Goal: Task Accomplishment & Management: Use online tool/utility

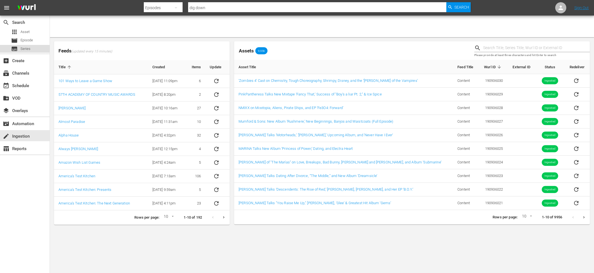
click at [25, 48] on span "Series" at bounding box center [25, 49] width 10 height 6
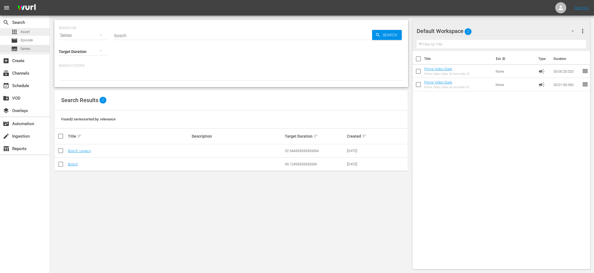
click at [26, 33] on span "Asset" at bounding box center [24, 32] width 9 height 6
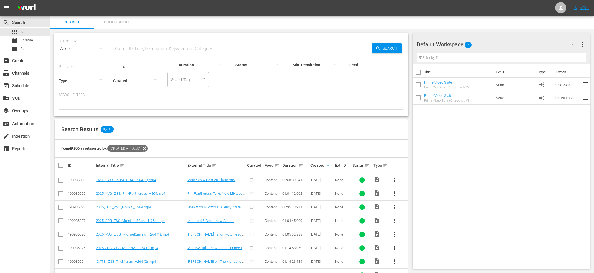
click at [393, 179] on span "more_vert" at bounding box center [394, 179] width 7 height 7
click at [421, 220] on div "Episode" at bounding box center [424, 221] width 38 height 13
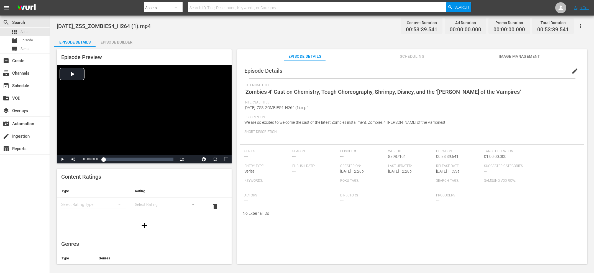
click at [575, 68] on span "edit" at bounding box center [574, 71] width 7 height 7
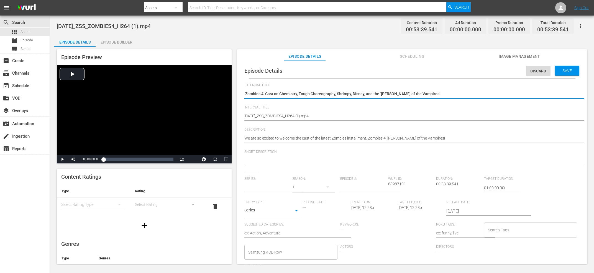
click at [261, 183] on input "text" at bounding box center [266, 187] width 45 height 13
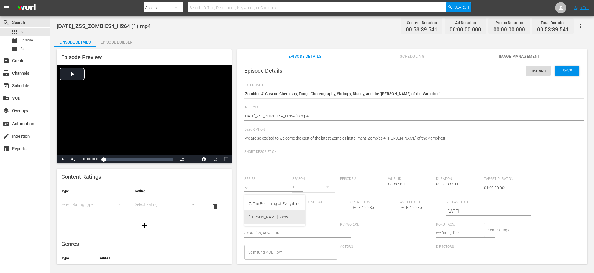
click at [261, 214] on div "[PERSON_NAME] Show" at bounding box center [275, 216] width 52 height 13
type input "[PERSON_NAME] Show"
click at [535, 69] on span "Discard" at bounding box center [538, 71] width 25 height 4
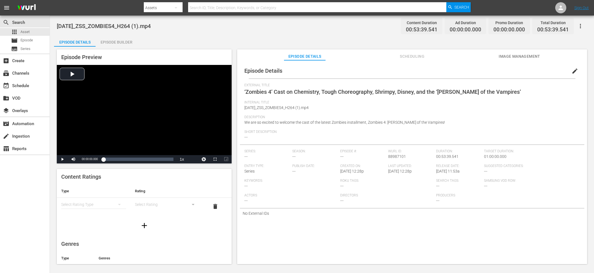
click at [577, 70] on span "edit" at bounding box center [574, 71] width 7 height 7
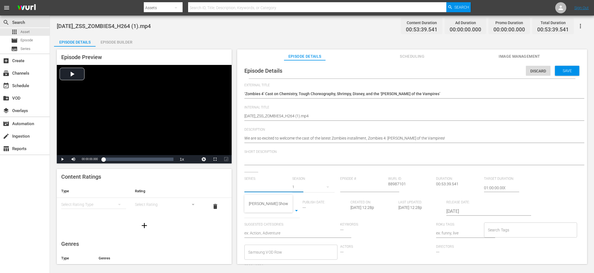
click at [271, 183] on input "text" at bounding box center [266, 187] width 45 height 13
click at [258, 204] on div "[PERSON_NAME] Show" at bounding box center [268, 203] width 39 height 13
type input "[PERSON_NAME] Show"
click at [356, 186] on input "number" at bounding box center [362, 187] width 45 height 13
type input "50"
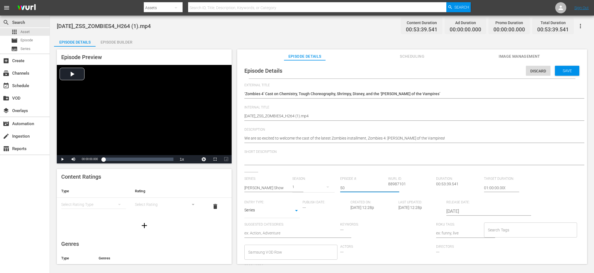
click at [410, 185] on div "Wurl ID: 88987101" at bounding box center [412, 188] width 48 height 24
click at [513, 226] on input "Search Tags" at bounding box center [526, 230] width 80 height 10
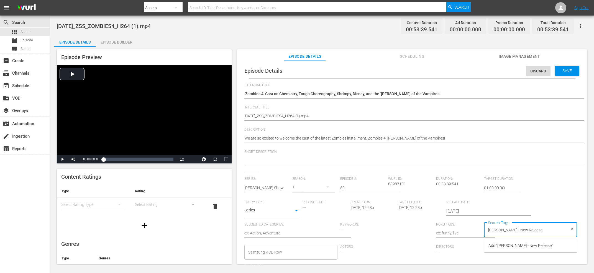
type input "Zach Sang - New Release"
type input "[PERSON_NAME] - NEW"
click at [527, 243] on span "Add "Zach Sang - NEW"" at bounding box center [513, 245] width 51 height 6
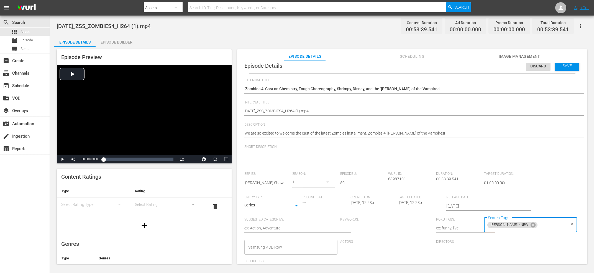
scroll to position [104, 0]
click at [315, 138] on hr at bounding box center [417, 137] width 346 height 1
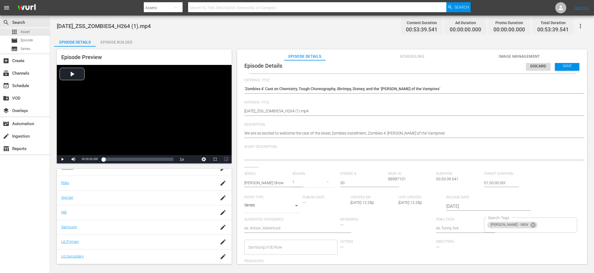
click at [315, 138] on hr at bounding box center [417, 137] width 346 height 1
click at [312, 136] on textarea "We are so excited to welcome the cast of the latest Zombies installment, Zombie…" at bounding box center [410, 133] width 333 height 7
click at [300, 160] on hr at bounding box center [417, 160] width 346 height 1
click at [297, 159] on div at bounding box center [410, 155] width 333 height 13
click at [297, 158] on textarea at bounding box center [410, 155] width 333 height 7
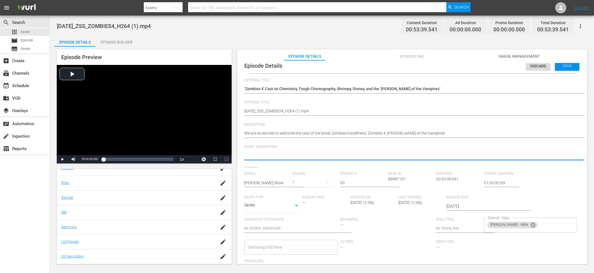
paste textarea "We are so excited to welcome the cast of the latest Zombies installment, Zombie…"
type textarea "We are so excited to welcome the cast of the latest Zombies installment, Zombie…"
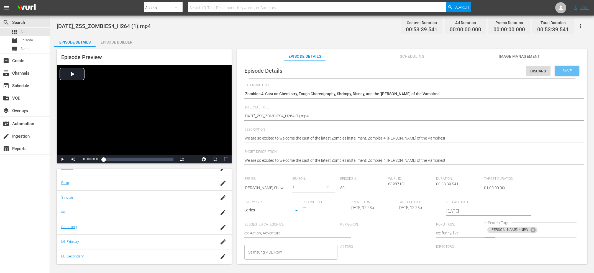
type textarea "We are so excited to welcome the cast of the latest Zombies installment, Zombie…"
click at [561, 70] on span "Save" at bounding box center [567, 70] width 18 height 4
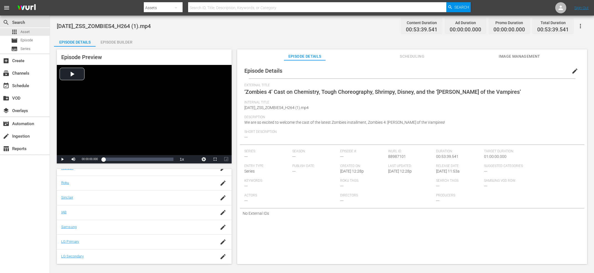
click at [580, 71] on button "edit" at bounding box center [574, 70] width 13 height 13
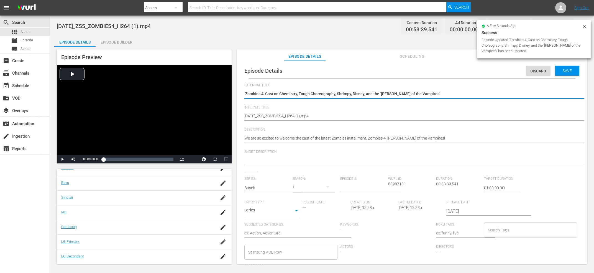
click at [364, 96] on textarea "‘Zombies 4’ Cast on Chemistry, Tough Choreography, Shrimpy, Disney, and the ‘[P…" at bounding box center [410, 94] width 333 height 7
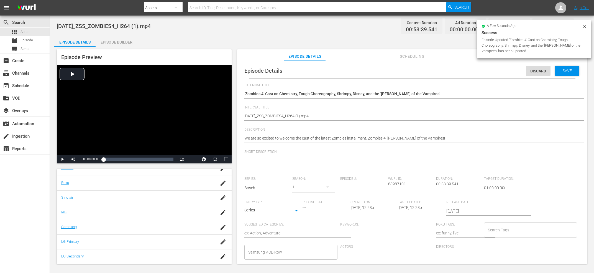
click at [355, 112] on div "2025_JUL_ZSS_ZOMBIES4_H264 (1).mp4 2025_JUL_ZSS_ZOMBIES4_H264 (1).mp4" at bounding box center [410, 116] width 333 height 13
click at [353, 116] on textarea "[DATE]_ZSS_ZOMBIES4_H264 (1).mp4" at bounding box center [410, 116] width 333 height 7
paste textarea "‘Zombies 4’ Cast on Chemistry, Tough Choreography, Shrimpy, Disney, and the ‘[P…"
type textarea "‘Zombies 4’ Cast on Chemistry, Tough Choreography, Shrimpy, Disney, and the ‘[P…"
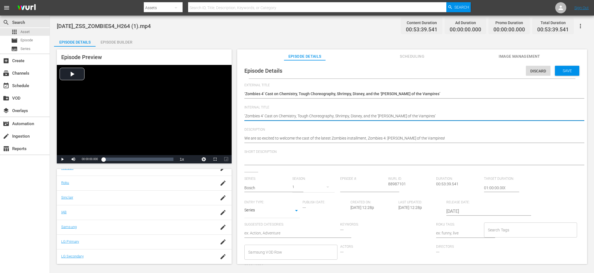
type textarea "‘Zombies 4’ Cast on Chemistry, Tough Choreography, Shrimpy, Disney, and the ‘[P…"
click at [569, 68] on span "Save" at bounding box center [567, 70] width 18 height 4
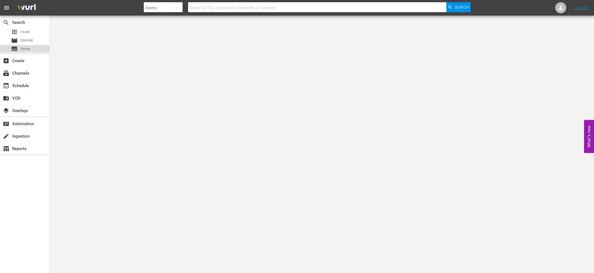
click at [30, 47] on span "Series" at bounding box center [25, 49] width 10 height 6
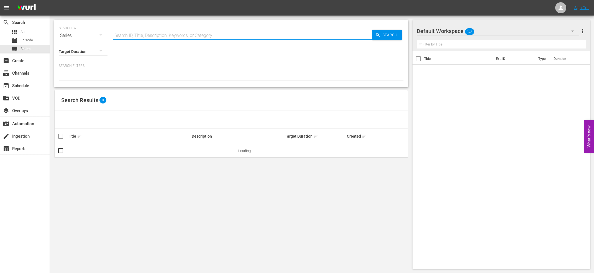
click at [164, 35] on input "text" at bounding box center [242, 35] width 259 height 13
type input "zach sang"
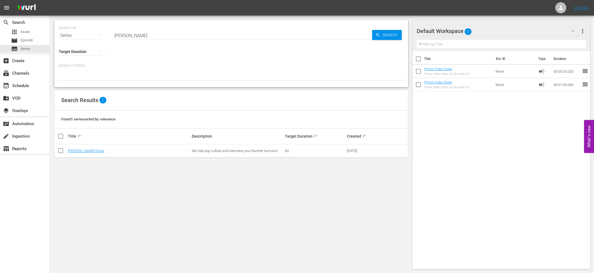
click at [86, 153] on td "[PERSON_NAME] Show" at bounding box center [129, 150] width 124 height 13
click at [84, 151] on link "[PERSON_NAME] Show" at bounding box center [86, 150] width 36 height 4
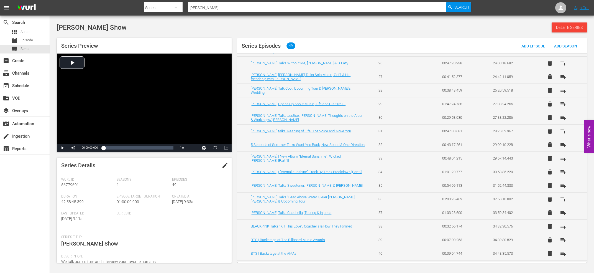
scroll to position [488, 0]
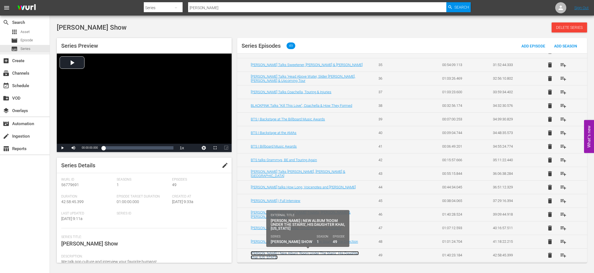
click at [278, 253] on link "Zayn | New Album 'Room Under The Stairs', His Daughter Khai, Pennsylvania" at bounding box center [305, 255] width 108 height 8
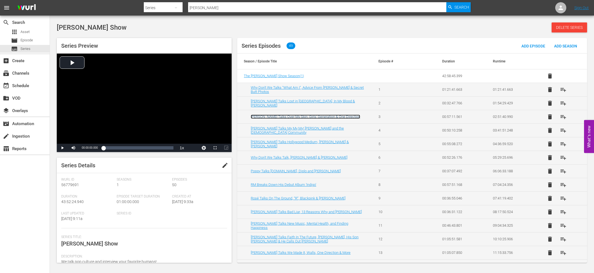
click at [297, 116] on link "Tiffany Young Talks Over My Skin, Girls' Generation & One Direction" at bounding box center [305, 116] width 109 height 4
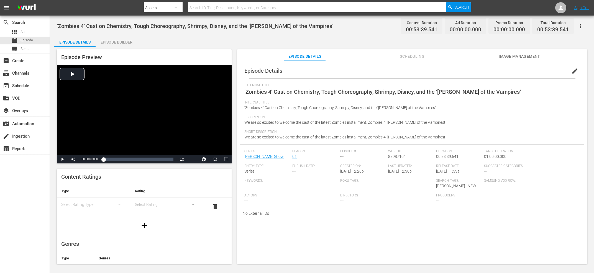
click at [574, 72] on span "edit" at bounding box center [574, 71] width 7 height 7
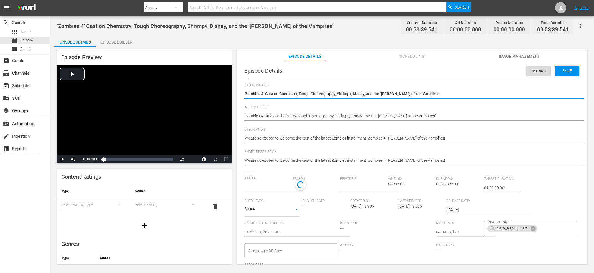
type input "[PERSON_NAME] Show"
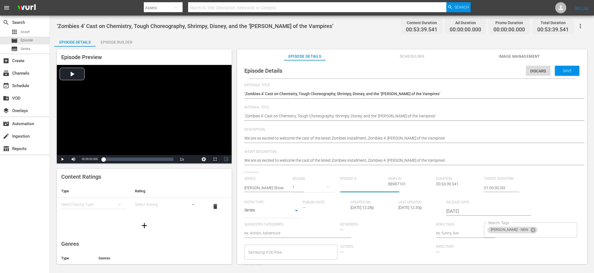
click at [359, 189] on input "number" at bounding box center [362, 187] width 45 height 13
type input "50"
click at [572, 72] on span "Save" at bounding box center [567, 70] width 18 height 4
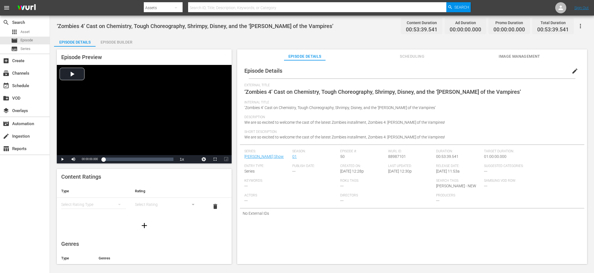
click at [111, 41] on div "Episode Builder" at bounding box center [117, 41] width 42 height 13
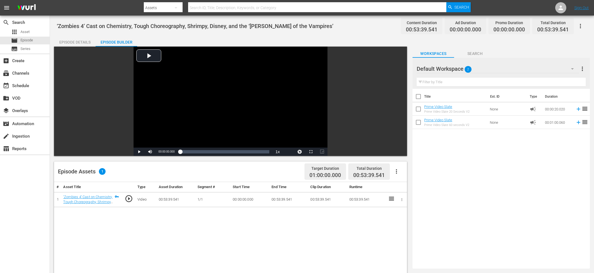
click at [401, 201] on icon "button" at bounding box center [402, 199] width 4 height 4
click at [400, 173] on div at bounding box center [297, 136] width 594 height 273
click at [395, 170] on icon "button" at bounding box center [396, 171] width 7 height 7
click at [462, 165] on div "Title Ext. ID Type Duration Prime Video Slate Prime Video Slate 20 Seconds V2 N…" at bounding box center [500, 177] width 177 height 177
click at [397, 174] on icon "button" at bounding box center [396, 171] width 7 height 7
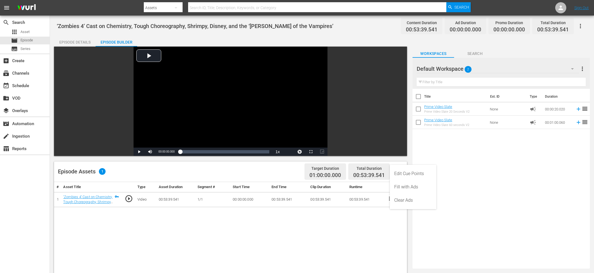
click at [408, 171] on div "Edit Cue Points" at bounding box center [413, 173] width 38 height 13
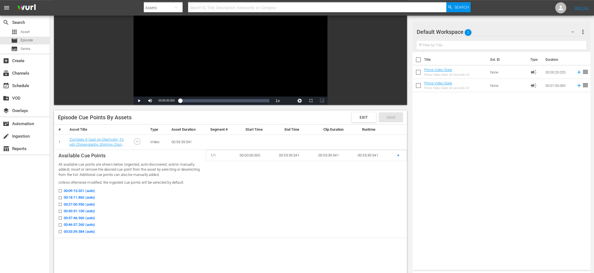
scroll to position [59, 0]
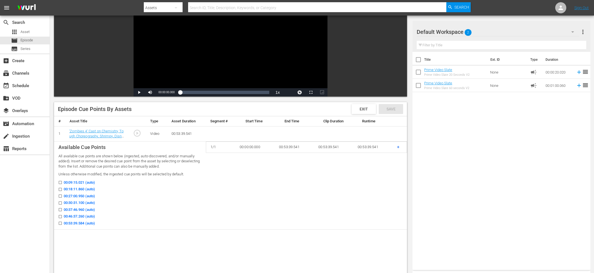
click at [60, 183] on input "00:09:15.021 (auto)" at bounding box center [58, 183] width 7 height 4
checkbox input "true"
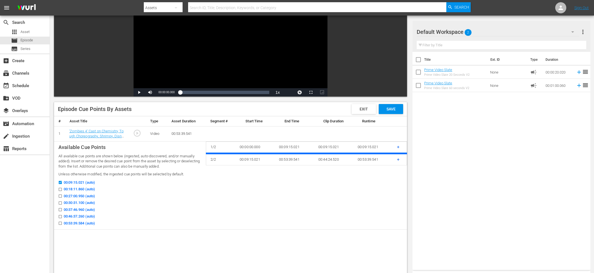
click at [60, 187] on label "00:18:11.860 (auto)" at bounding box center [75, 189] width 40 height 6
click at [60, 188] on input "00:18:11.860 (auto)" at bounding box center [58, 190] width 7 height 4
checkbox input "true"
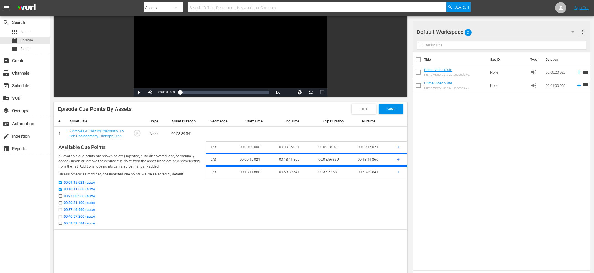
click at [61, 194] on icon at bounding box center [60, 196] width 4 height 4
click at [61, 195] on input "00:27:00.950 (auto)" at bounding box center [58, 197] width 7 height 4
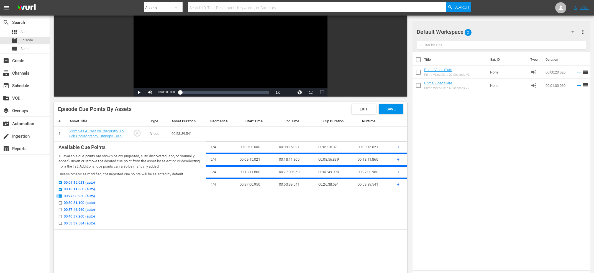
click at [59, 196] on input "00:27:00.950 (auto)" at bounding box center [58, 197] width 7 height 4
checkbox input "false"
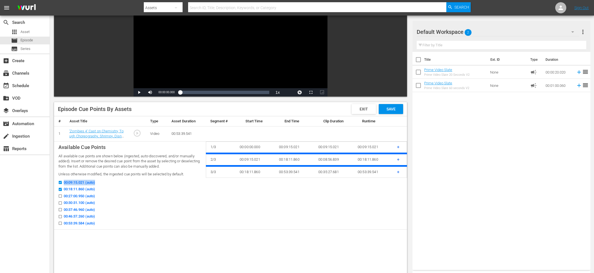
click at [60, 186] on div "Available Cue Points All available cue points are shown below (ingested, auto-d…" at bounding box center [129, 185] width 143 height 84
click at [60, 183] on input "00:09:15.021 (auto)" at bounding box center [58, 183] width 7 height 4
checkbox input "false"
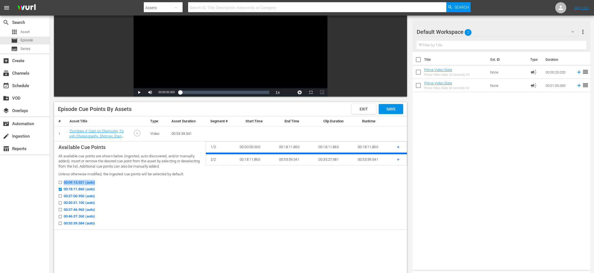
click at [60, 189] on input "00:18:11.860 (auto)" at bounding box center [58, 190] width 7 height 4
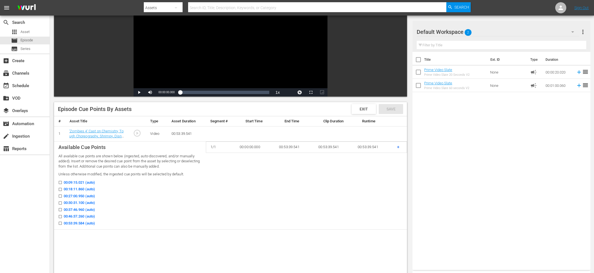
click at [501, 183] on div "Title Ext. ID Type Duration Prime Video Slate Prime Video Slate 20 Seconds V2 N…" at bounding box center [501, 159] width 178 height 215
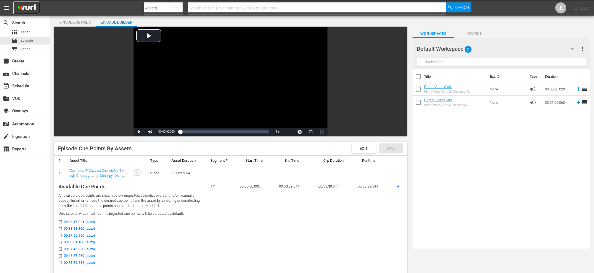
scroll to position [30, 0]
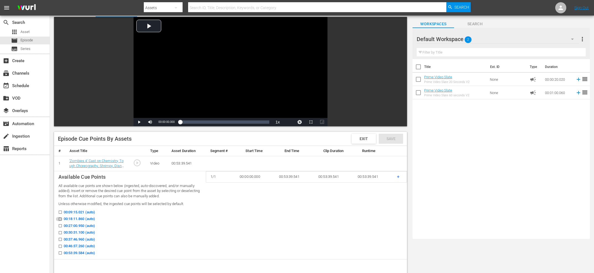
click at [61, 219] on input "00:18:11.860 (auto)" at bounding box center [58, 220] width 7 height 4
checkbox input "true"
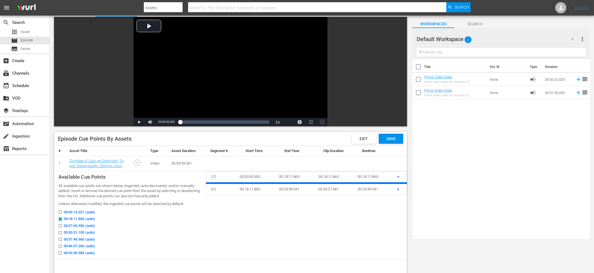
click at [60, 230] on label "00:30:31.100 (auto)" at bounding box center [75, 232] width 40 height 6
click at [60, 231] on input "00:30:31.100 (auto)" at bounding box center [58, 233] width 7 height 4
checkbox input "true"
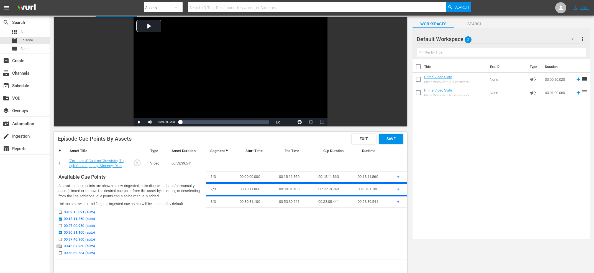
click at [60, 245] on input "00:46:37.260 (auto)" at bounding box center [58, 247] width 7 height 4
checkbox input "true"
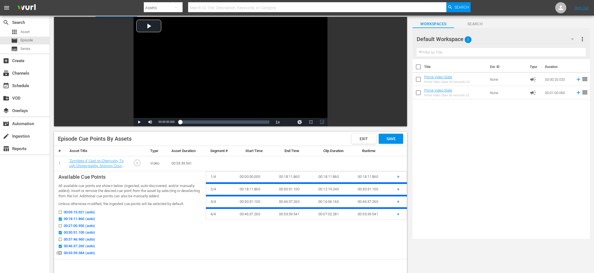
click at [60, 254] on input "00:53:39.584 (auto)" at bounding box center [58, 253] width 7 height 4
checkbox input "true"
click at [398, 139] on span "Save" at bounding box center [391, 138] width 18 height 4
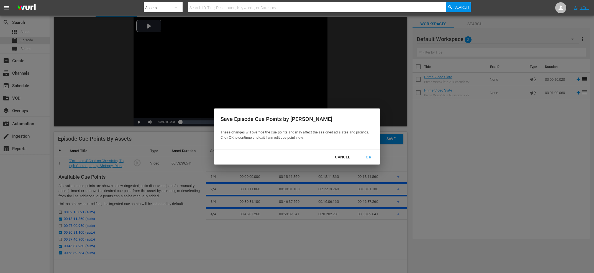
click at [366, 157] on div "OK" at bounding box center [368, 156] width 14 height 7
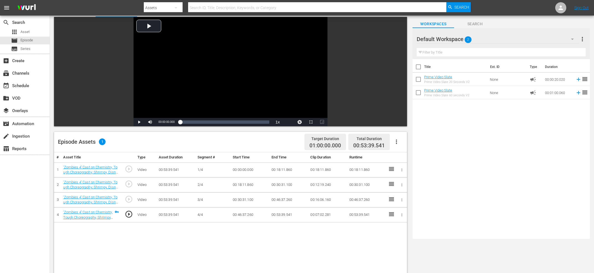
click at [398, 141] on icon "button" at bounding box center [396, 141] width 7 height 7
click at [430, 140] on div "Edit Cue Points" at bounding box center [413, 143] width 38 height 13
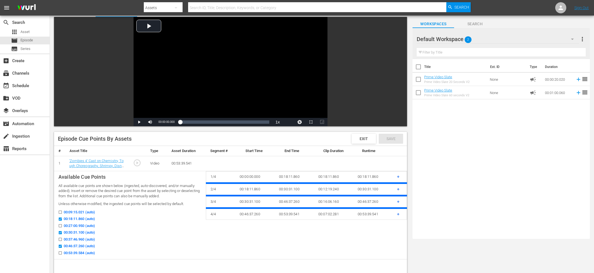
click at [59, 213] on input "00:09:15.021 (auto)" at bounding box center [58, 213] width 7 height 4
checkbox input "true"
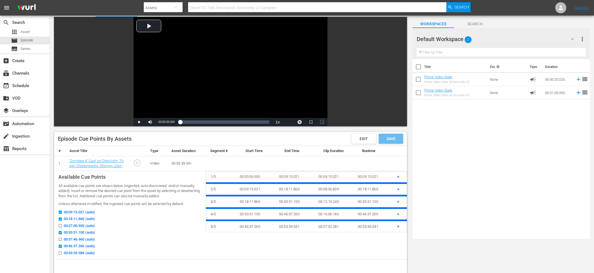
click at [391, 139] on span "Save" at bounding box center [391, 138] width 18 height 4
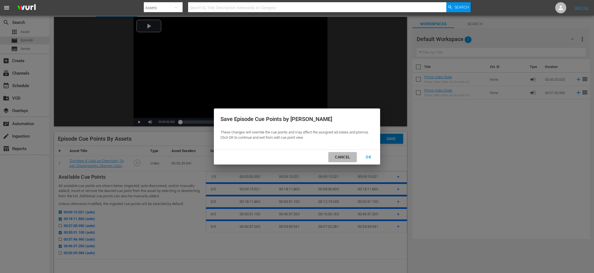
click at [347, 158] on div "Cancel" at bounding box center [342, 156] width 24 height 7
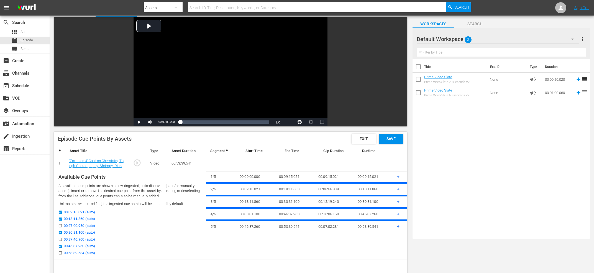
click at [60, 231] on icon at bounding box center [60, 232] width 3 height 3
click at [60, 231] on input "00:30:31.100 (auto)" at bounding box center [58, 233] width 7 height 4
checkbox input "false"
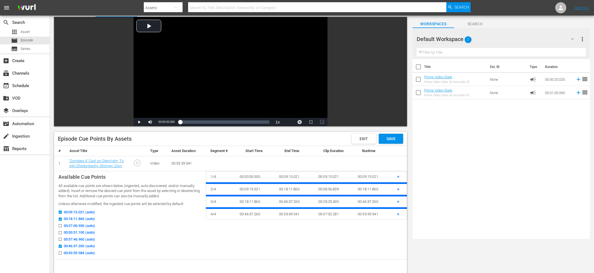
click at [61, 223] on label "00:27:00.950 (auto)" at bounding box center [75, 226] width 40 height 6
click at [61, 224] on input "00:27:00.950 (auto)" at bounding box center [58, 226] width 7 height 4
checkbox input "true"
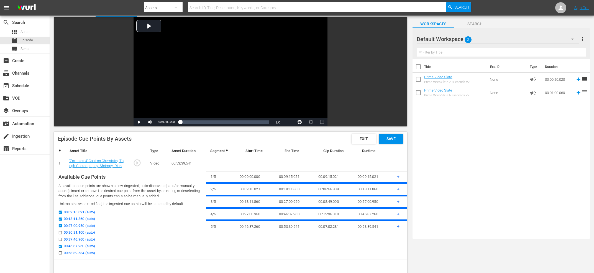
click at [62, 242] on input "00:37:46.960 (auto)" at bounding box center [58, 240] width 7 height 4
checkbox input "true"
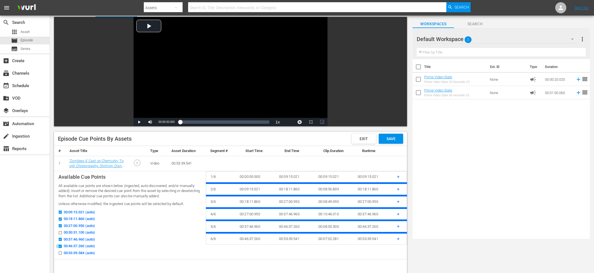
click at [61, 247] on input "00:46:37.260 (auto)" at bounding box center [58, 247] width 7 height 4
checkbox input "false"
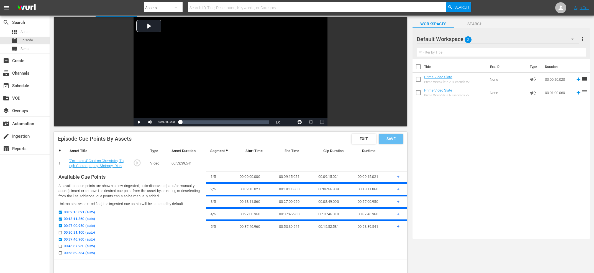
click at [401, 138] on div "Save" at bounding box center [391, 138] width 24 height 10
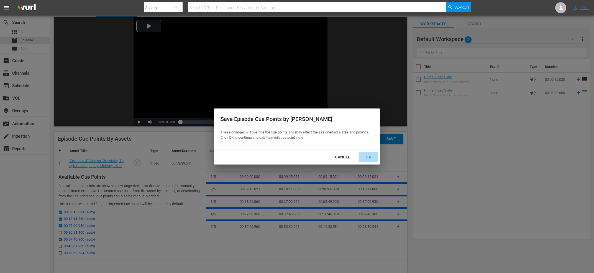
click at [371, 157] on div "OK" at bounding box center [368, 156] width 14 height 7
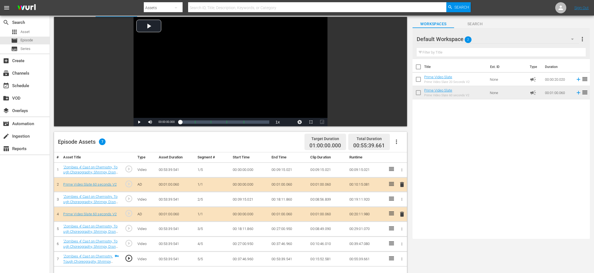
click at [14, 227] on div "search Search apps Asset movie Episode subtitles Series add_box Create subscrip…" at bounding box center [25, 152] width 50 height 273
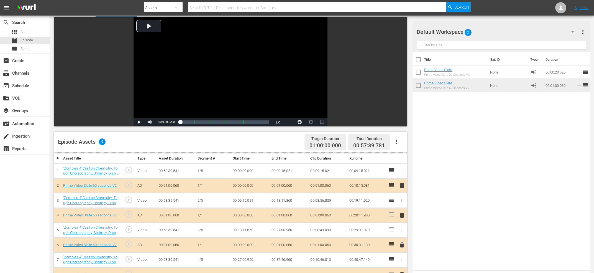
scroll to position [59, 0]
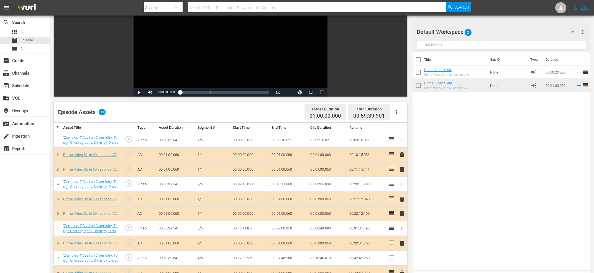
click at [532, 153] on div "Title Ext. ID Type Duration Prime Video Slate Prime Video Slate 20 Seconds V2 N…" at bounding box center [501, 159] width 178 height 215
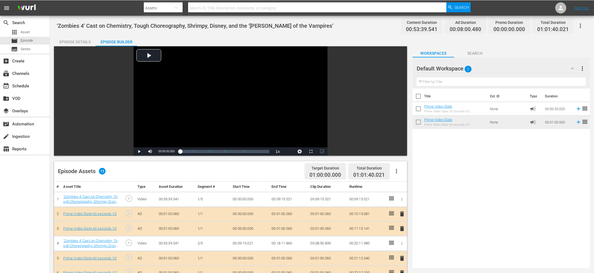
scroll to position [0, 0]
click at [78, 39] on div "Episode Details" at bounding box center [75, 41] width 42 height 13
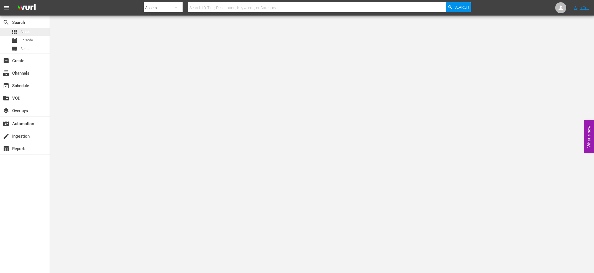
click at [27, 30] on span "Asset" at bounding box center [24, 32] width 9 height 6
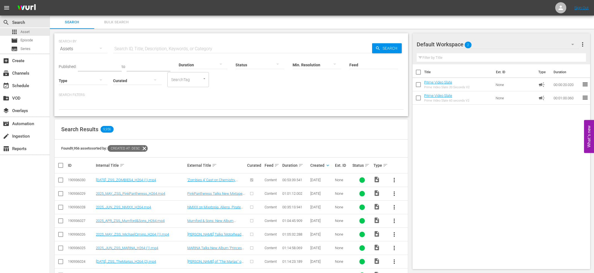
scroll to position [59, 0]
